Goal: Information Seeking & Learning: Check status

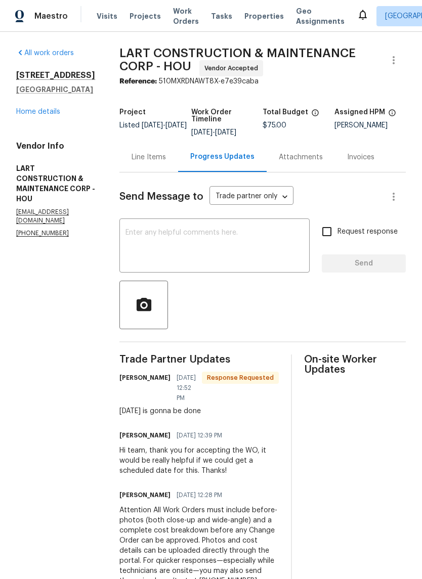
click at [163, 162] on div "Line Items" at bounding box center [149, 157] width 34 height 10
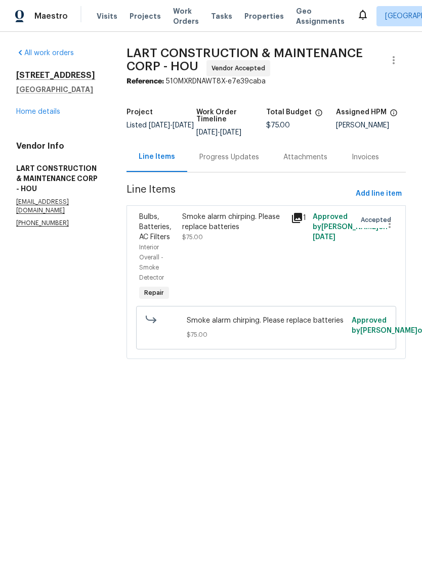
click at [43, 114] on link "Home details" at bounding box center [38, 111] width 44 height 7
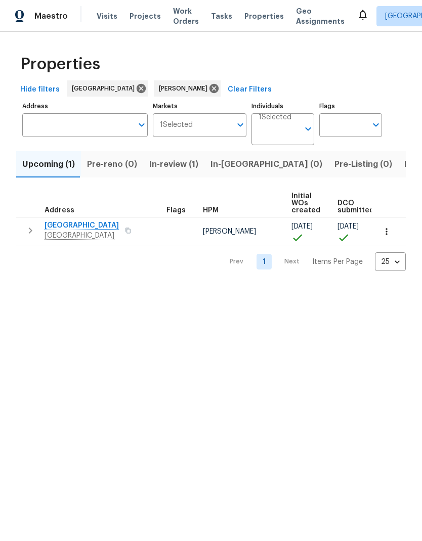
click at [97, 232] on span "Richmond, TX 77407" at bounding box center [82, 236] width 74 height 10
click at [109, 218] on td "1410 Waterside Village Dr Richmond, TX 77407" at bounding box center [89, 230] width 146 height 26
click at [111, 229] on span "1410 Waterside Village Dr" at bounding box center [82, 226] width 74 height 10
click at [72, 231] on span "Richmond, TX 77407" at bounding box center [82, 236] width 74 height 10
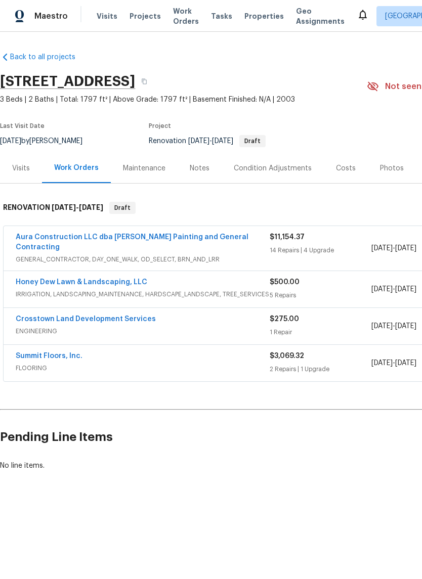
click at [164, 234] on link "Aura Construction LLC dba Logan's Painting and General Contracting" at bounding box center [132, 242] width 233 height 17
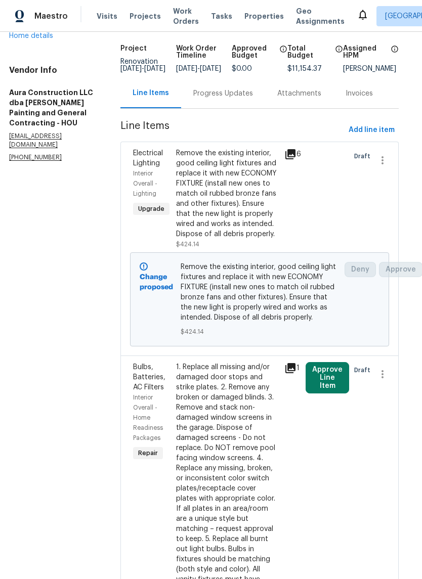
scroll to position [75, 7]
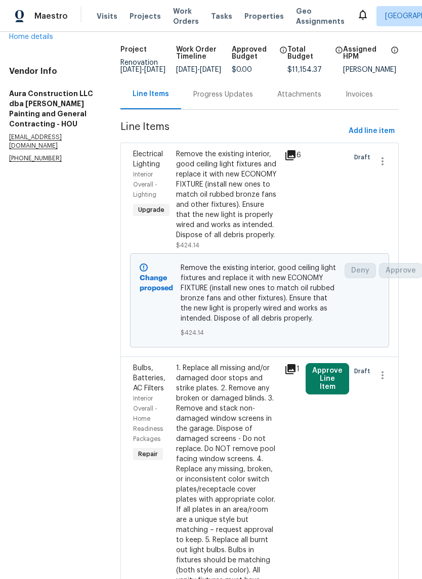
click at [229, 210] on div "Remove the existing interior, good ceiling light fixtures and replace it with n…" at bounding box center [227, 194] width 102 height 91
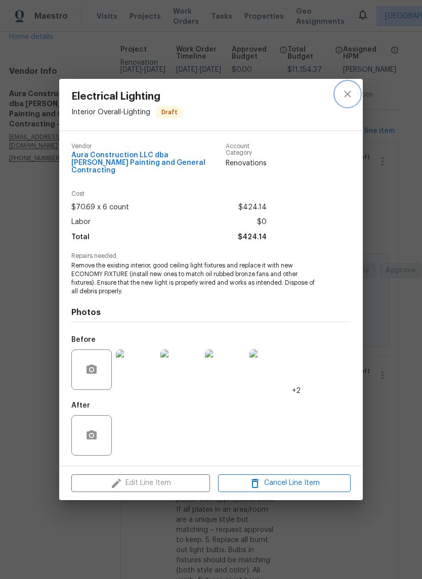
click at [350, 93] on icon "close" at bounding box center [347, 94] width 7 height 7
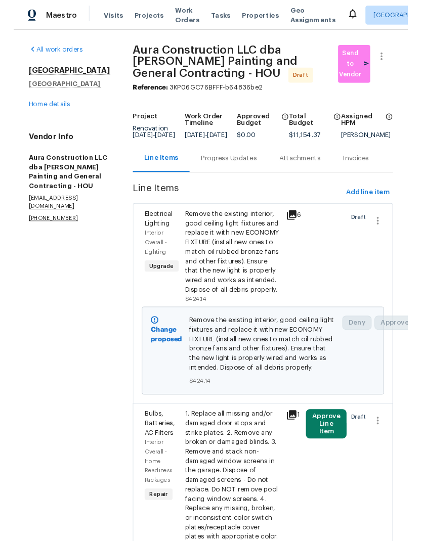
scroll to position [0, 0]
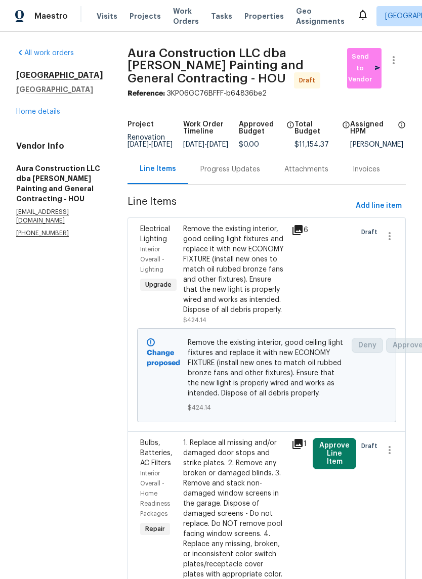
click at [38, 115] on link "Home details" at bounding box center [38, 111] width 44 height 7
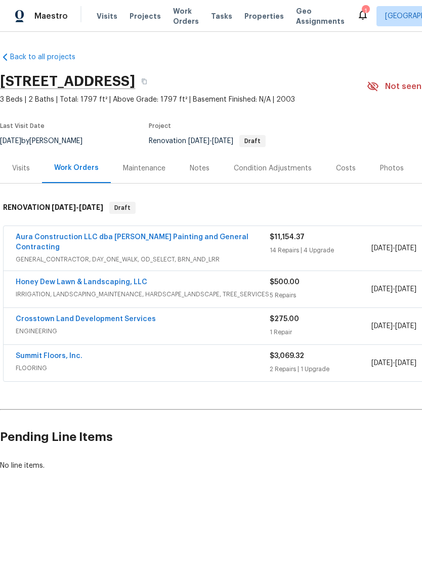
click at [359, 15] on icon at bounding box center [363, 15] width 8 height 10
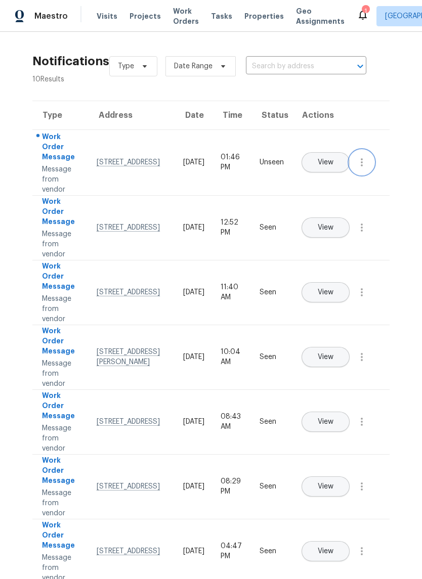
click at [366, 168] on icon "button" at bounding box center [362, 162] width 12 height 12
click at [332, 172] on div "Mark Seen" at bounding box center [304, 174] width 79 height 10
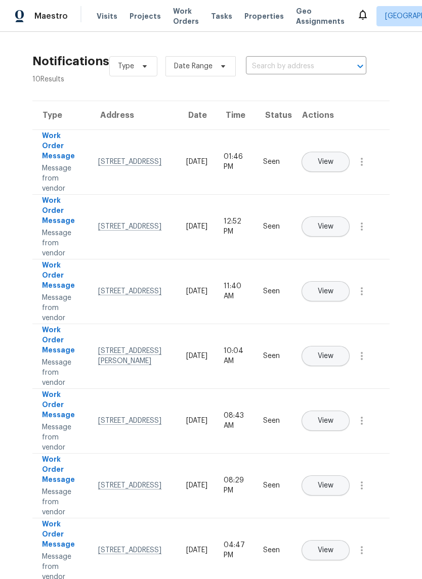
click at [104, 18] on span "Visits" at bounding box center [107, 16] width 21 height 10
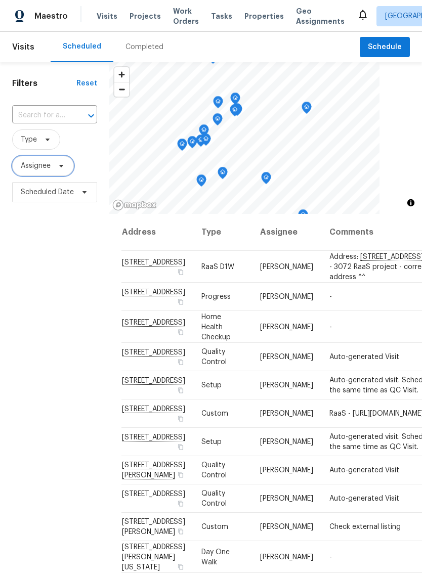
click at [43, 164] on span "Assignee" at bounding box center [36, 166] width 30 height 10
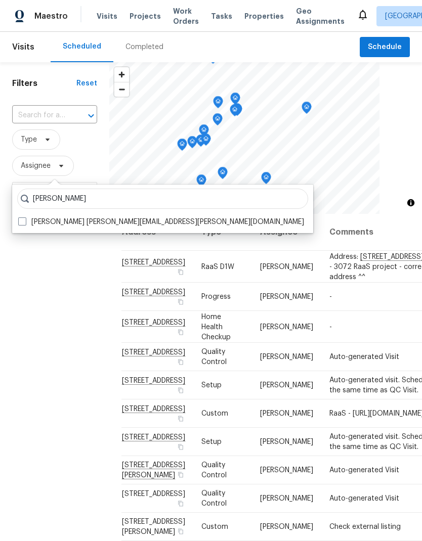
type input "Navid ranjbar"
click at [20, 221] on span at bounding box center [22, 221] width 8 height 8
click at [20, 221] on input "Navid Ranjbar navid.ranjbar@opendoor.com" at bounding box center [21, 220] width 7 height 7
checkbox input "true"
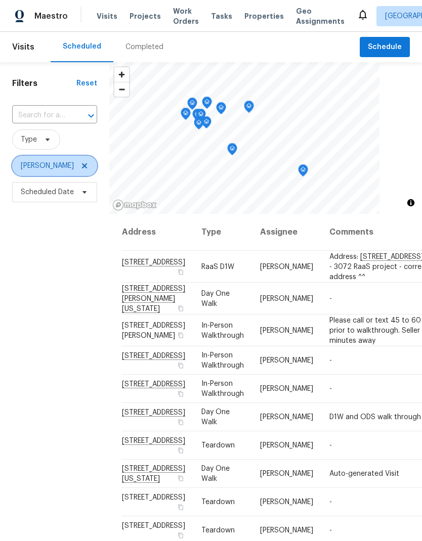
click at [81, 164] on span "Navid Ranjbar" at bounding box center [54, 166] width 85 height 20
click at [81, 168] on icon at bounding box center [84, 166] width 8 height 8
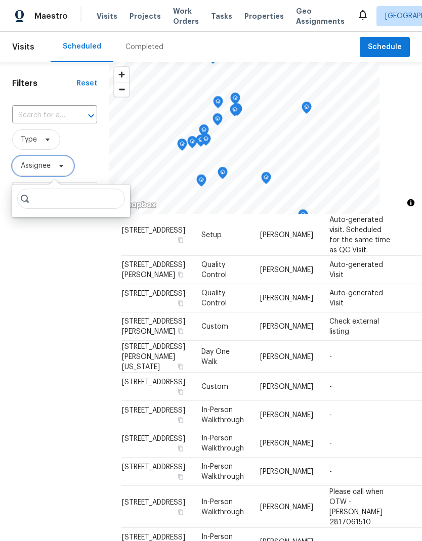
click at [41, 169] on span "Assignee" at bounding box center [36, 166] width 30 height 10
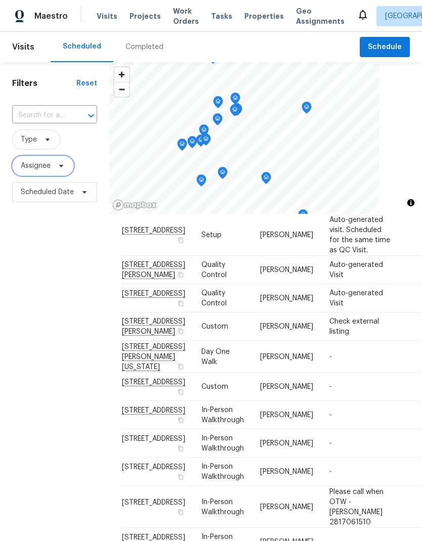
click at [45, 166] on span "Assignee" at bounding box center [36, 166] width 30 height 10
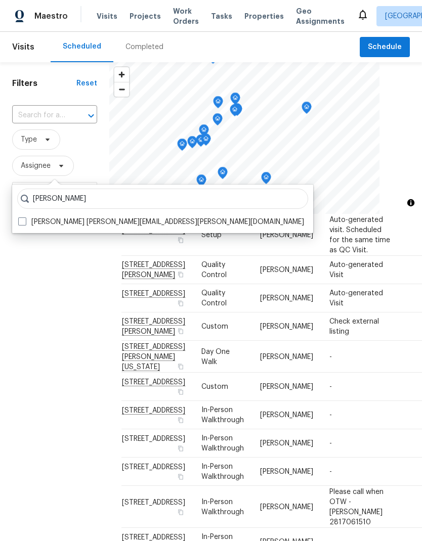
type input "Stephen lacy"
click at [22, 219] on span at bounding box center [22, 221] width 8 height 8
click at [22, 219] on input "Stephen Lacy stephen.lacy@opendoor.com" at bounding box center [21, 220] width 7 height 7
checkbox input "true"
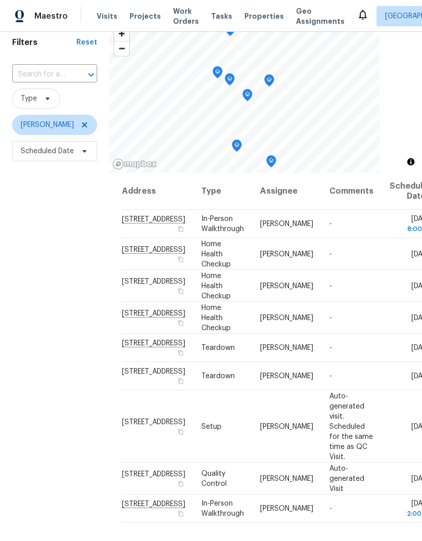
scroll to position [112, 0]
click at [330, 362] on td "-" at bounding box center [351, 348] width 60 height 28
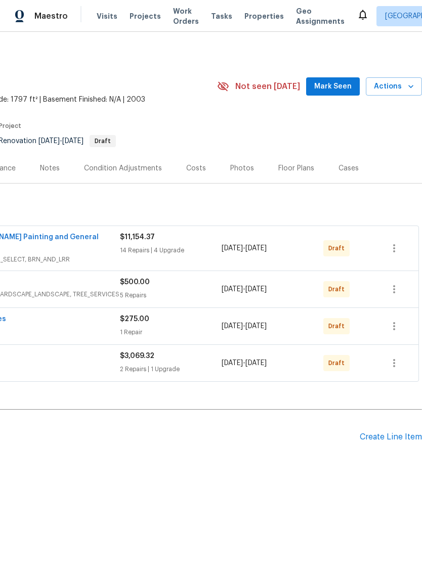
scroll to position [0, 150]
click at [411, 86] on icon "button" at bounding box center [411, 86] width 10 height 10
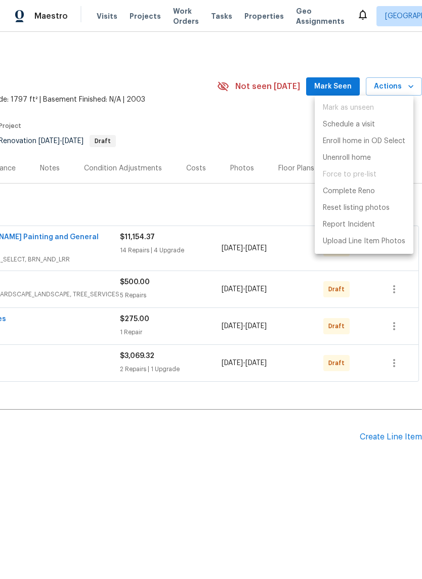
click at [258, 134] on div at bounding box center [211, 289] width 422 height 579
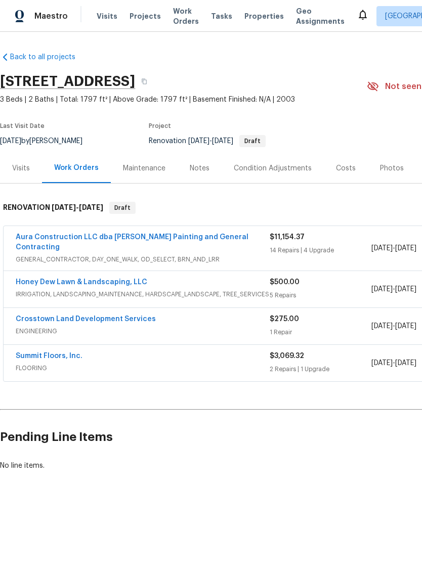
scroll to position [0, 0]
click at [205, 168] on div "Notes" at bounding box center [200, 168] width 20 height 10
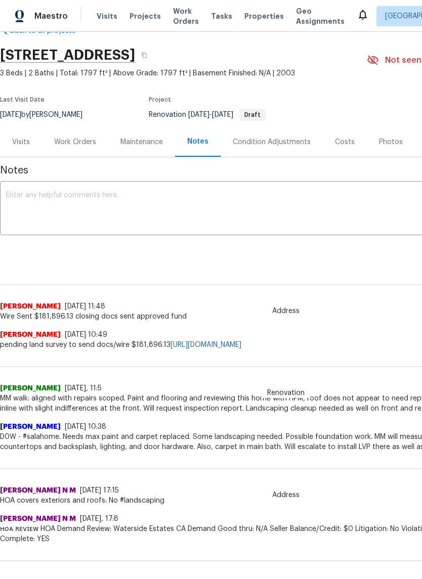
scroll to position [26, 0]
